Goal: Transaction & Acquisition: Book appointment/travel/reservation

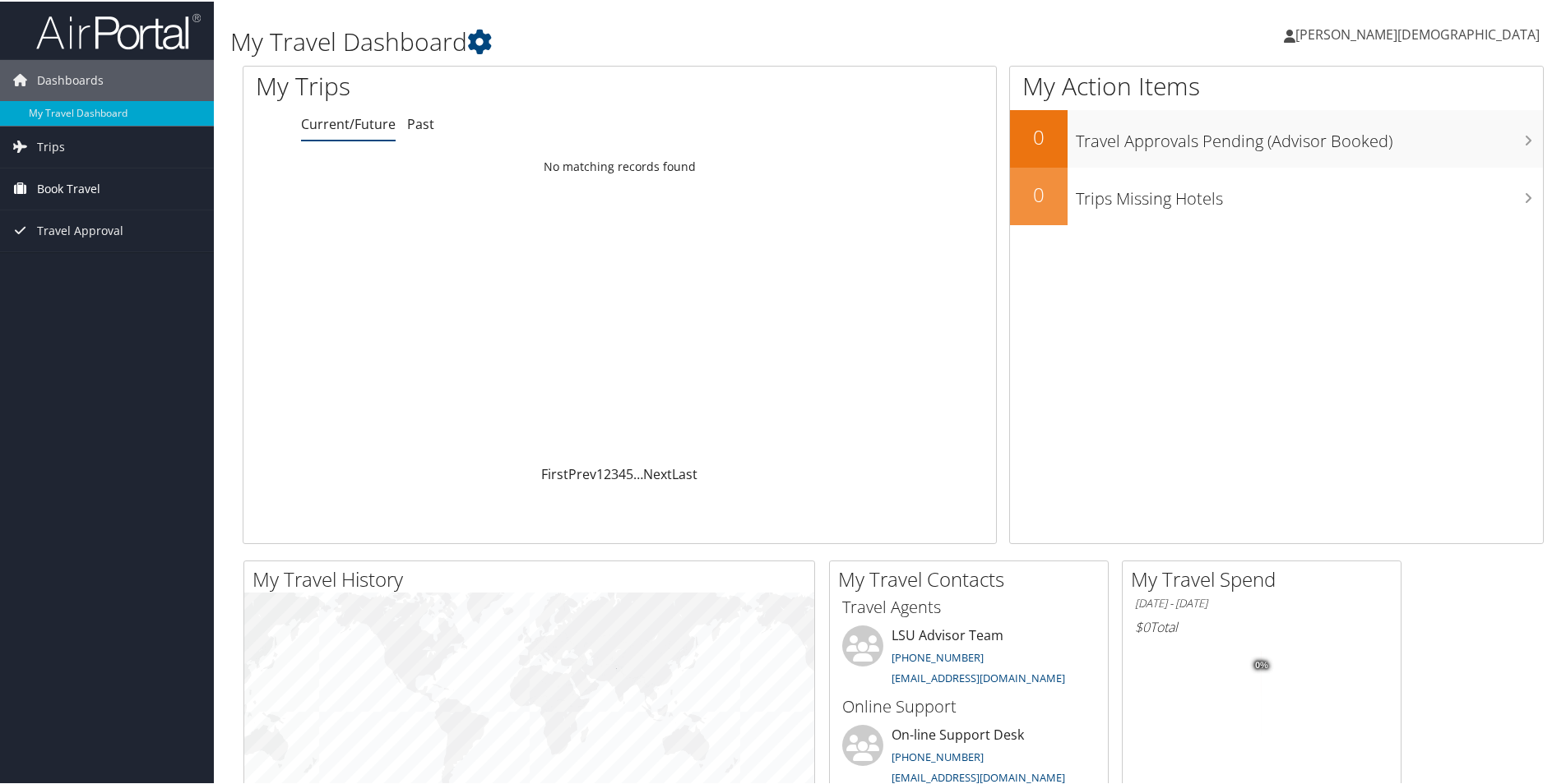
click at [93, 186] on span "Book Travel" at bounding box center [68, 187] width 63 height 41
click at [92, 242] on link "Book/Manage Online Trips" at bounding box center [107, 244] width 214 height 25
click at [78, 180] on span "Book Travel" at bounding box center [68, 187] width 63 height 41
click at [78, 242] on link "Book/Manage Online Trips" at bounding box center [107, 244] width 214 height 25
click at [56, 187] on span "Book Travel" at bounding box center [68, 187] width 63 height 41
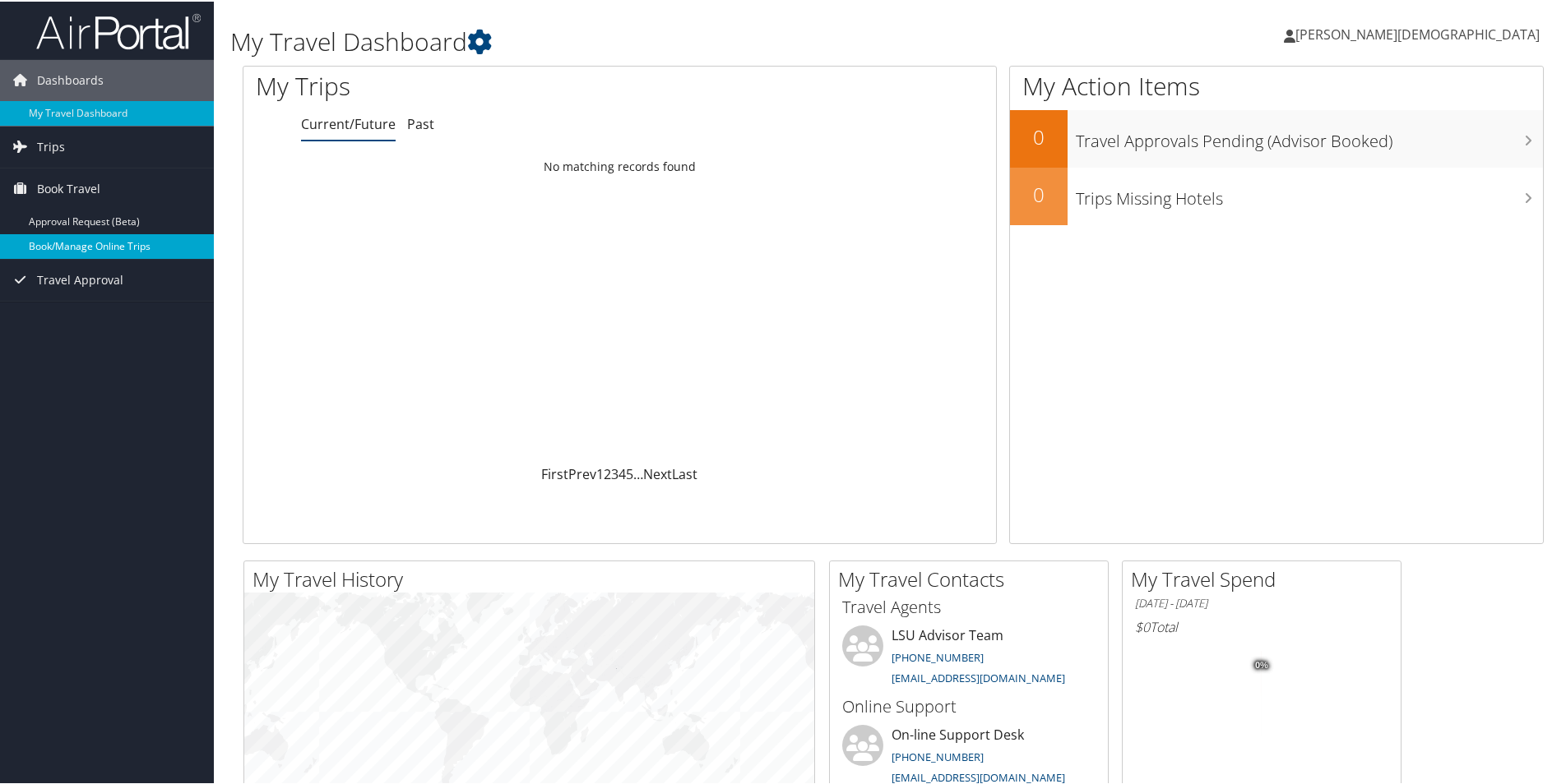
click at [85, 242] on link "Book/Manage Online Trips" at bounding box center [107, 244] width 214 height 25
